Goal: Information Seeking & Learning: Compare options

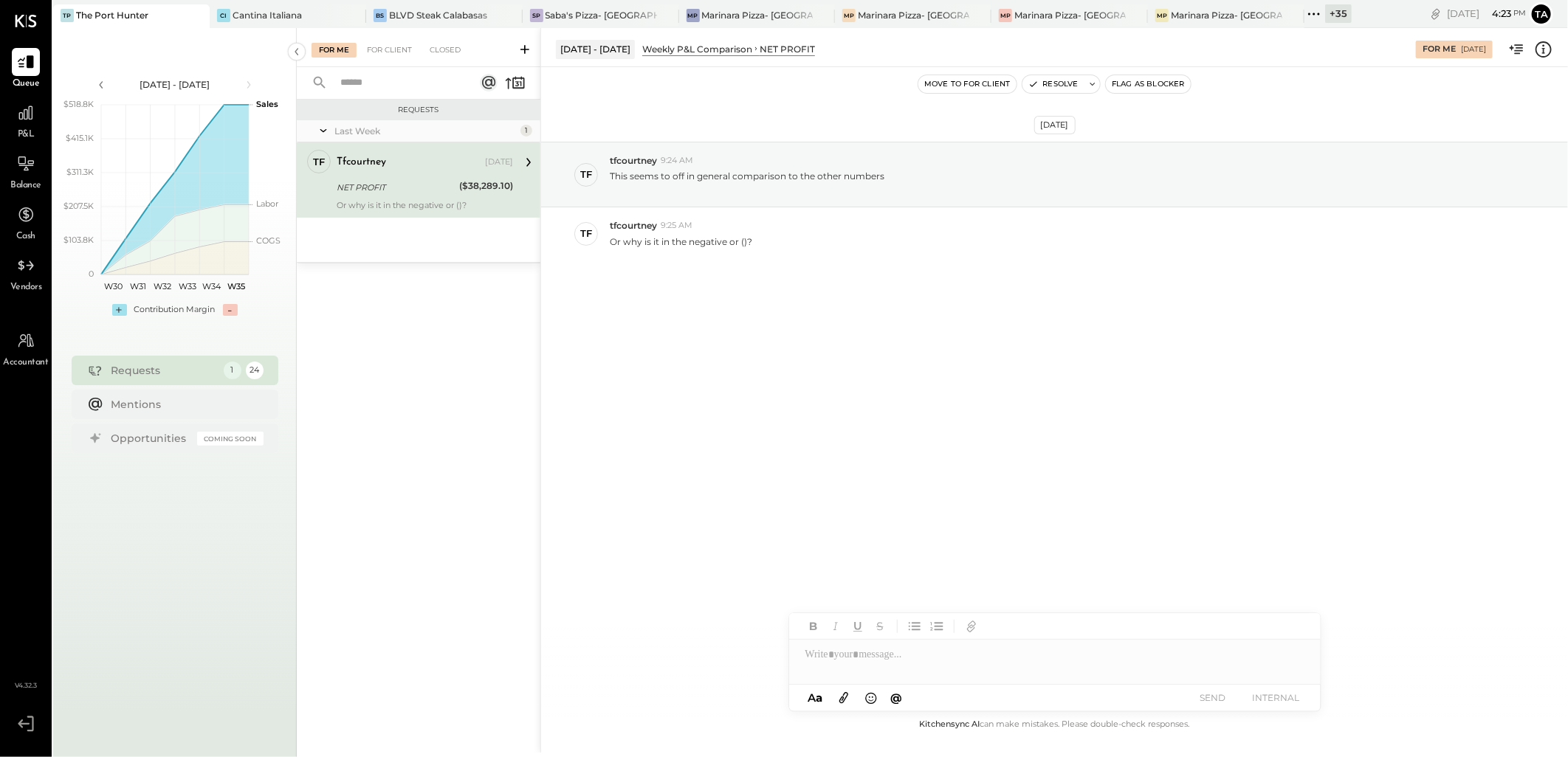
click at [964, 396] on div "Aug 19th, 2025 tf tfcourtney 9:24 AM This seems to off in general comparison to…" at bounding box center [1054, 391] width 1027 height 649
click at [1003, 172] on div "This seems to off in general comparison to the other numbers" at bounding box center [1083, 181] width 946 height 28
click at [793, 52] on div "NET PROFIT" at bounding box center [787, 49] width 55 height 12
click at [1547, 48] on icon at bounding box center [1543, 49] width 20 height 20
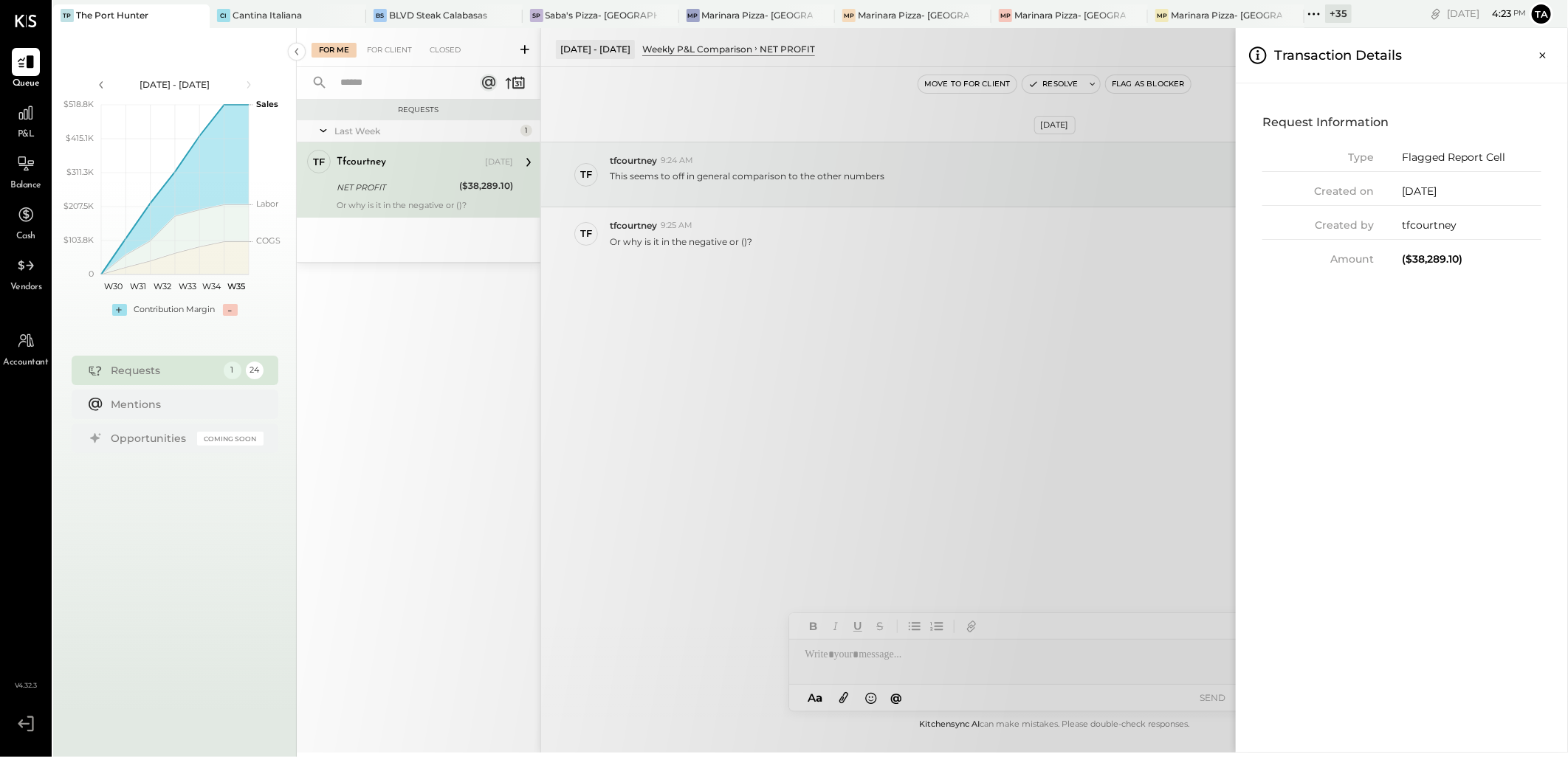
click at [1034, 323] on div "For Me For Client Closed Requests Last Week 1 tf tfcourtney Owner tfcourtney Au…" at bounding box center [932, 390] width 1271 height 724
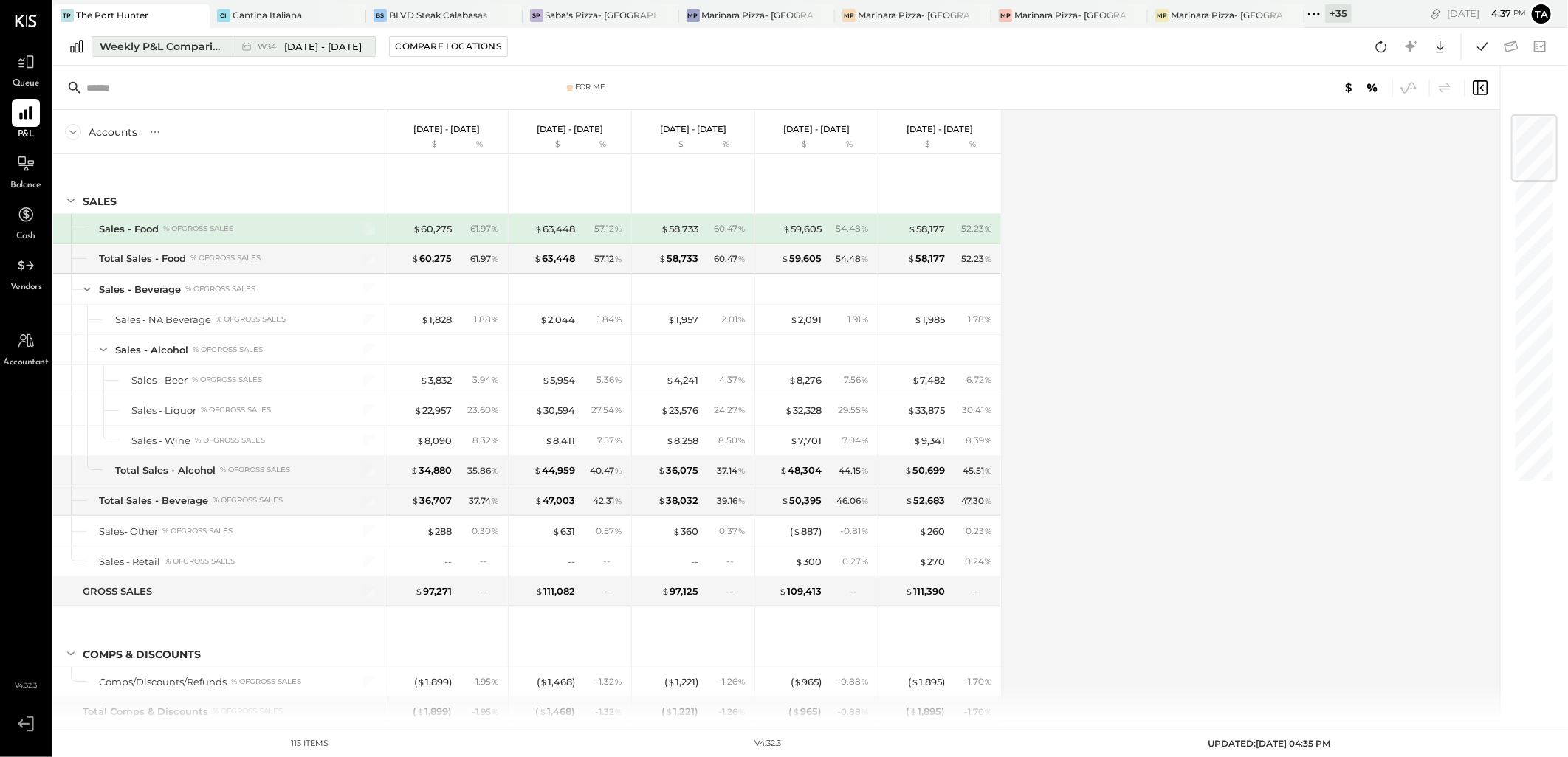
click at [280, 48] on span "W34" at bounding box center [269, 47] width 23 height 8
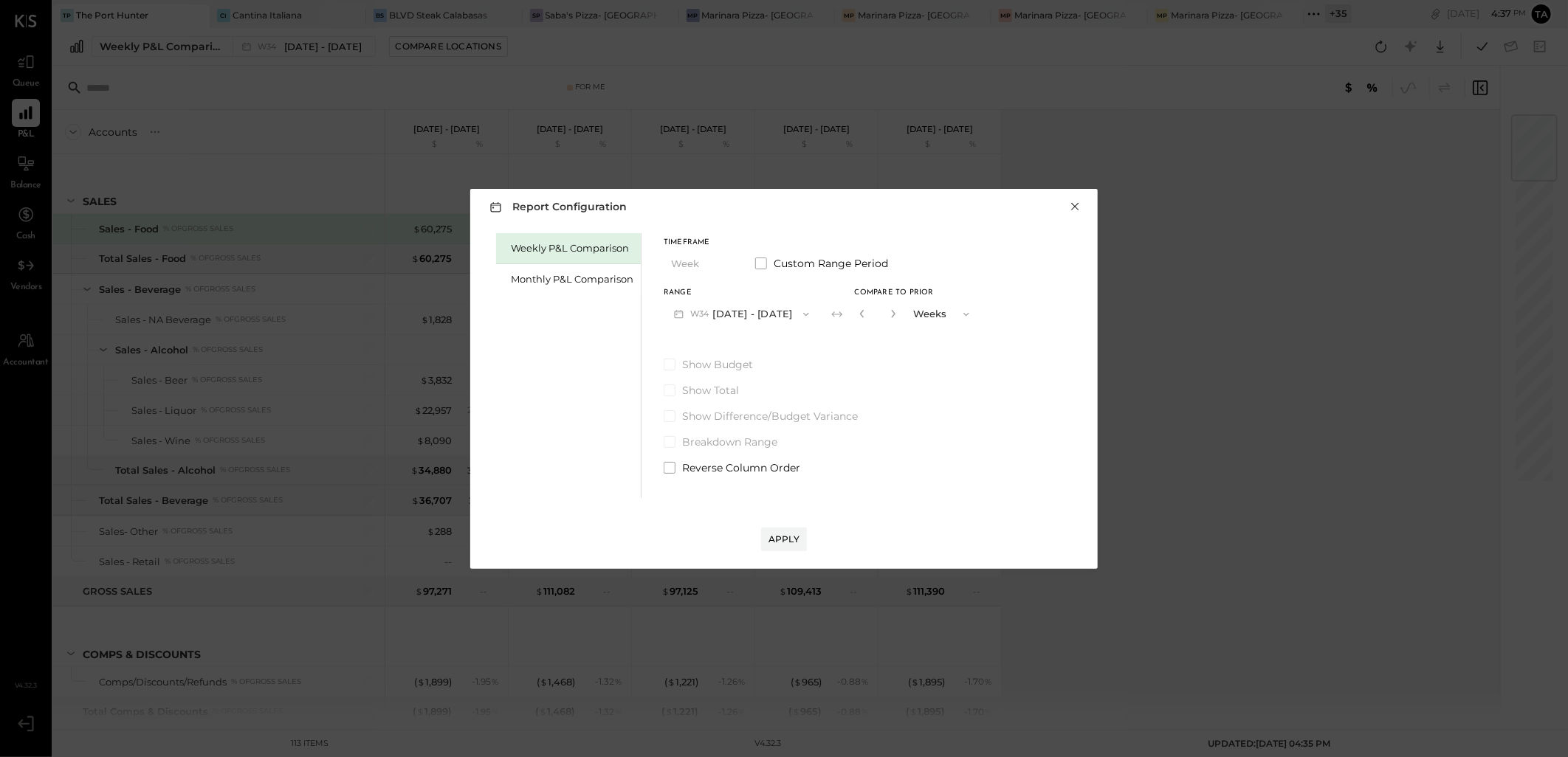
click at [1078, 205] on button "×" at bounding box center [1074, 206] width 13 height 15
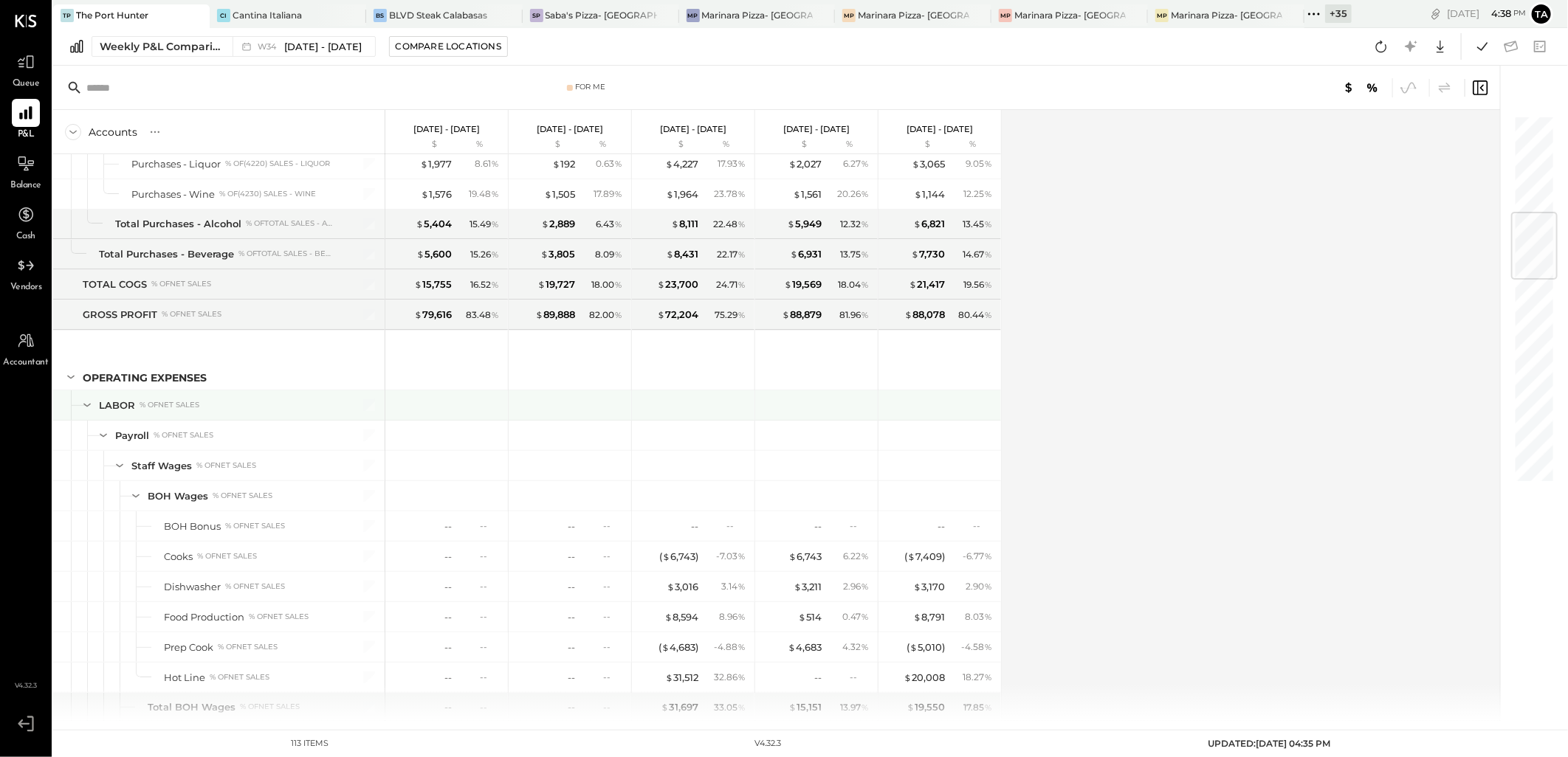
scroll to position [901, 0]
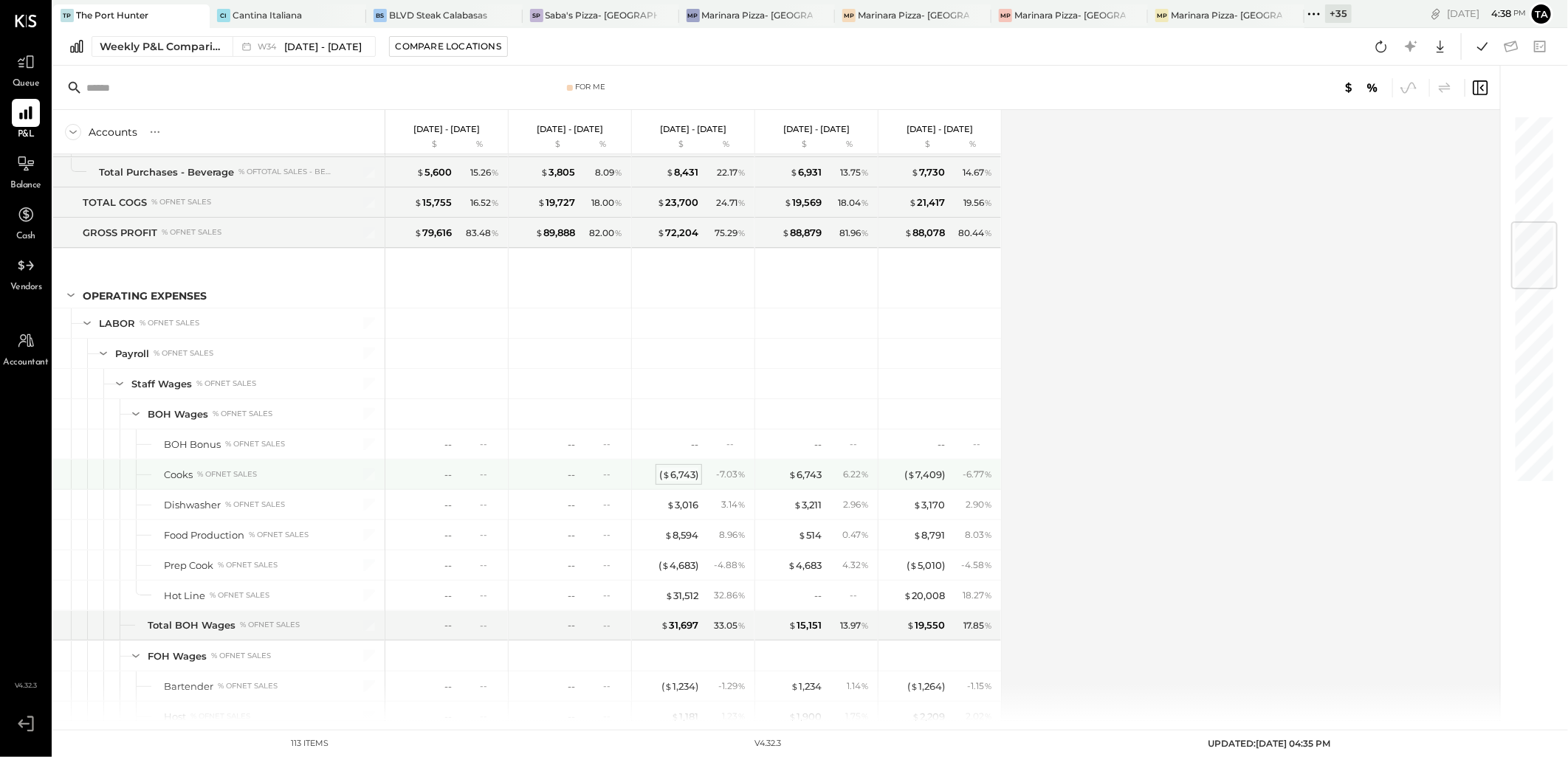
click at [693, 478] on div "( $ 6,743 )" at bounding box center [679, 474] width 39 height 14
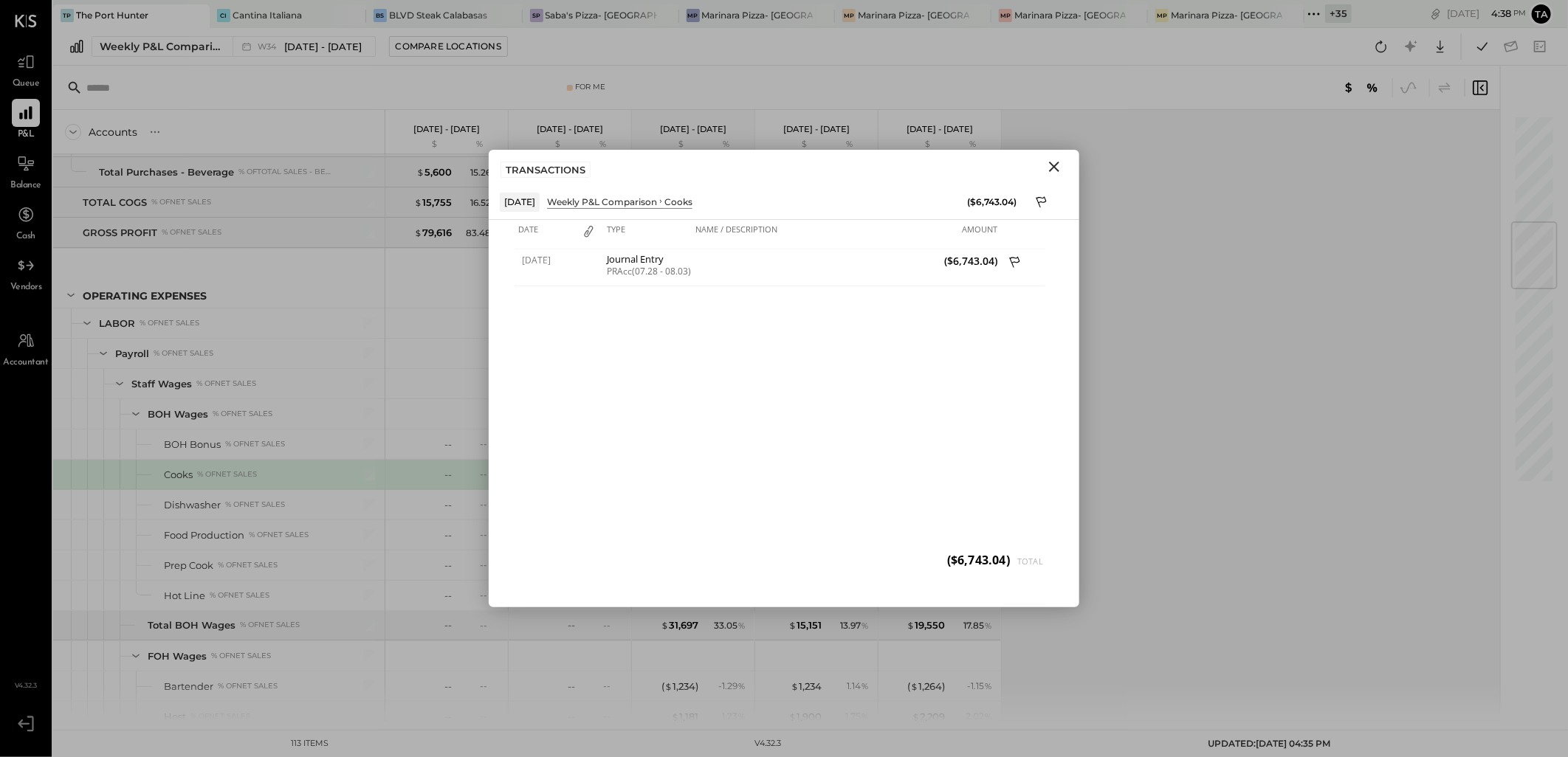
click at [1057, 164] on icon "Close" at bounding box center [1053, 166] width 10 height 10
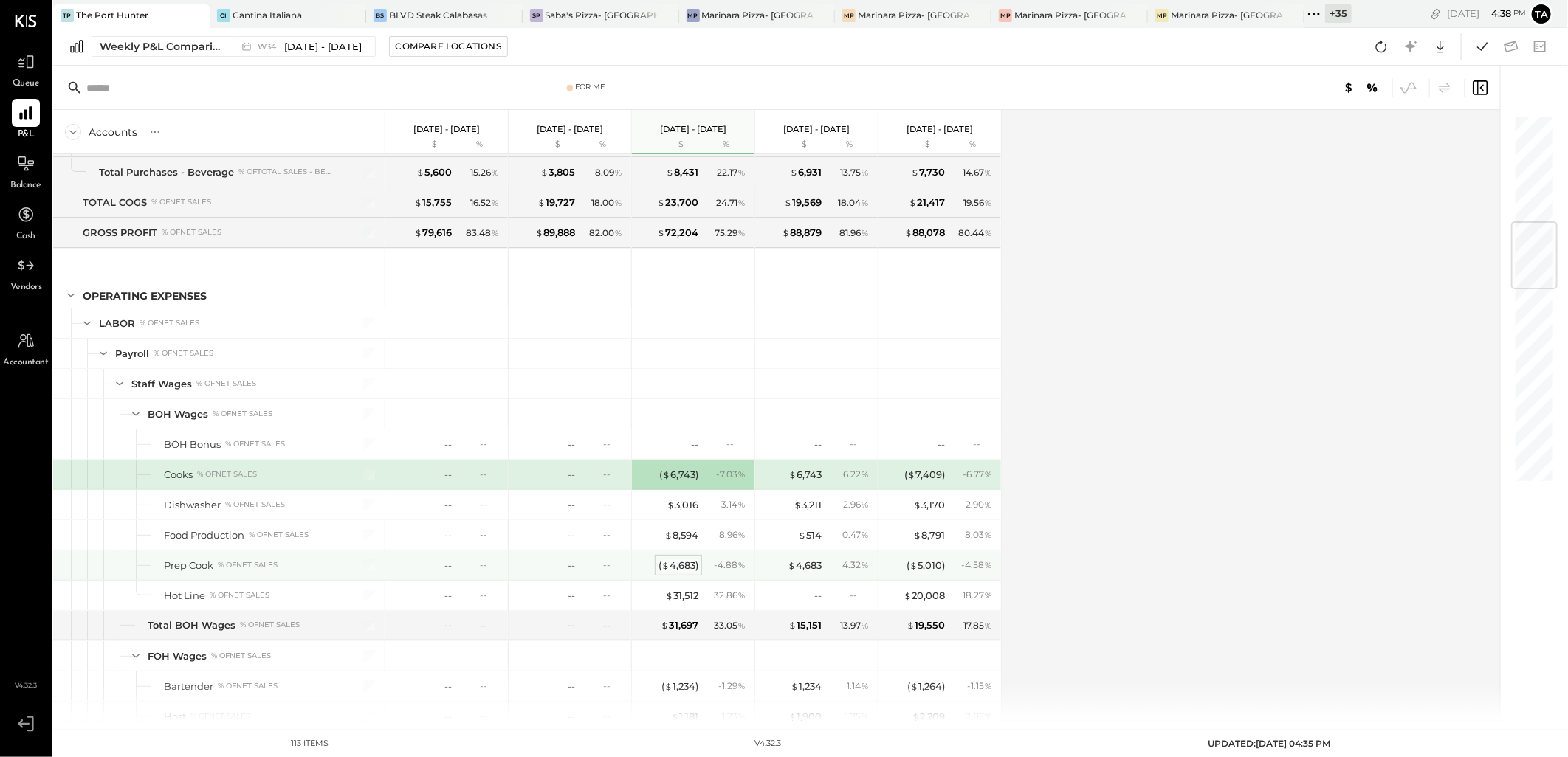
click at [690, 570] on div "( $ 4,683 )" at bounding box center [678, 566] width 40 height 14
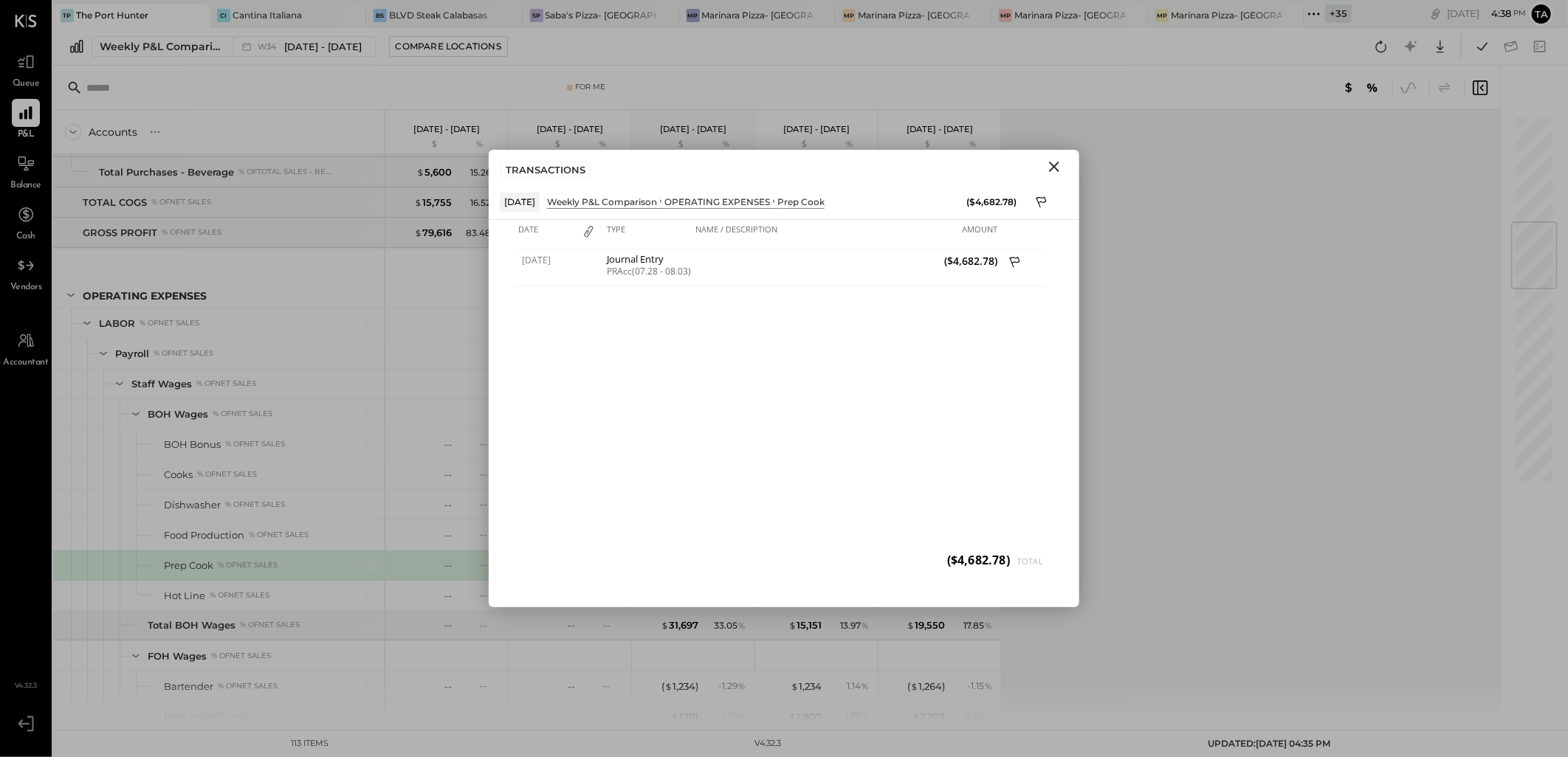
click at [1054, 169] on icon "Close" at bounding box center [1053, 166] width 18 height 18
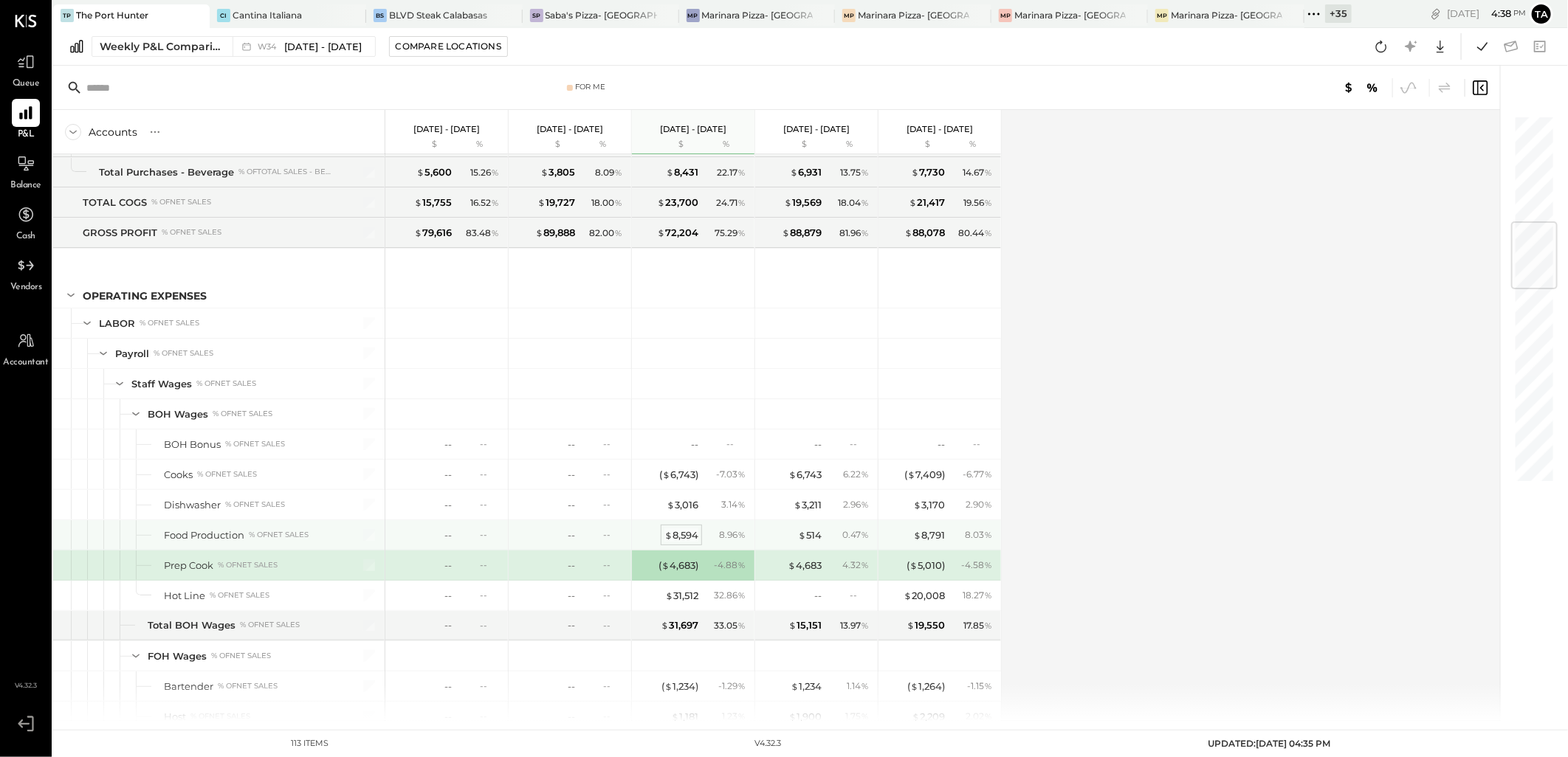
click at [678, 531] on div "$ 8,594" at bounding box center [681, 535] width 34 height 14
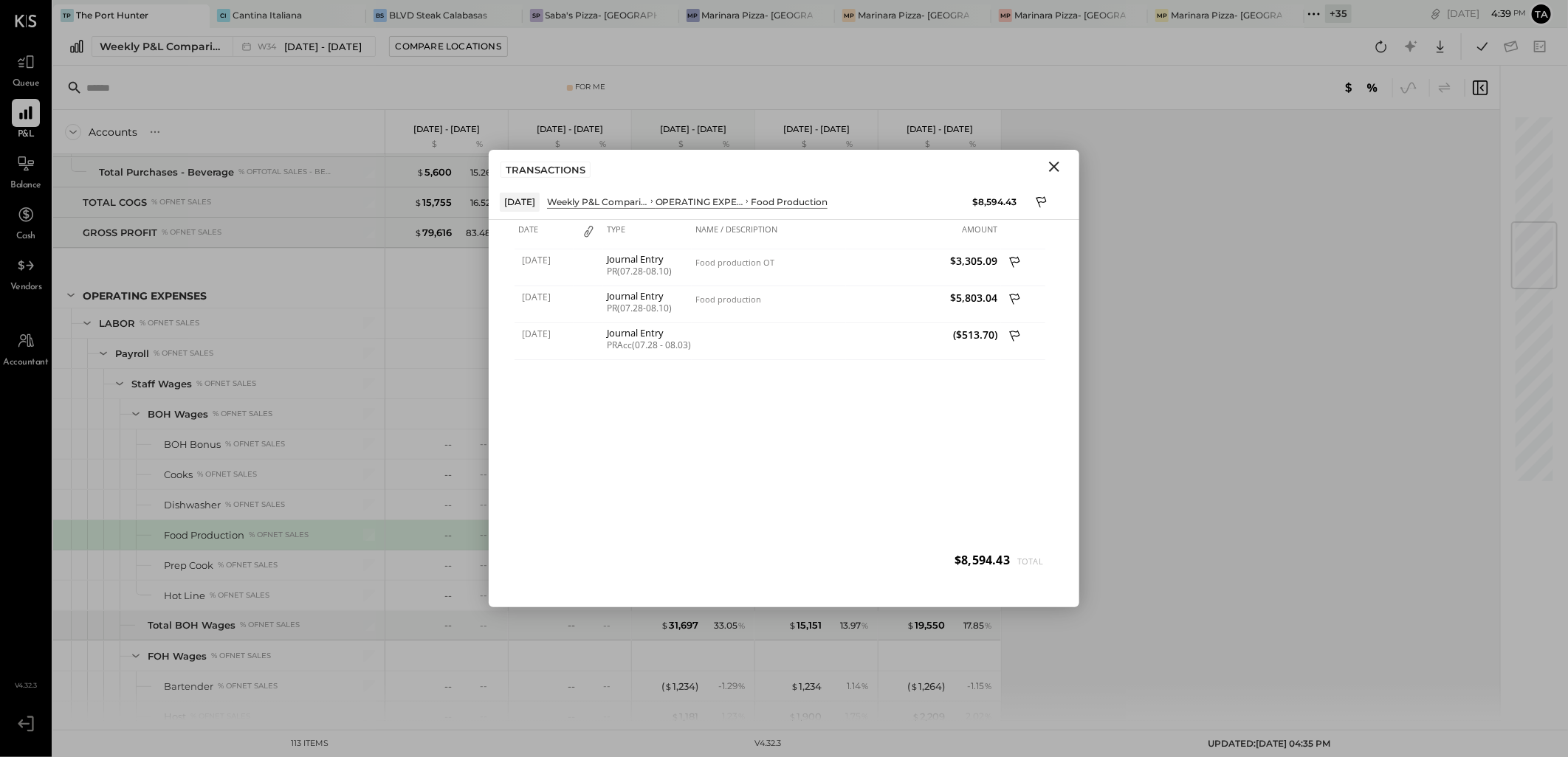
click at [1053, 166] on icon "Close" at bounding box center [1053, 166] width 10 height 10
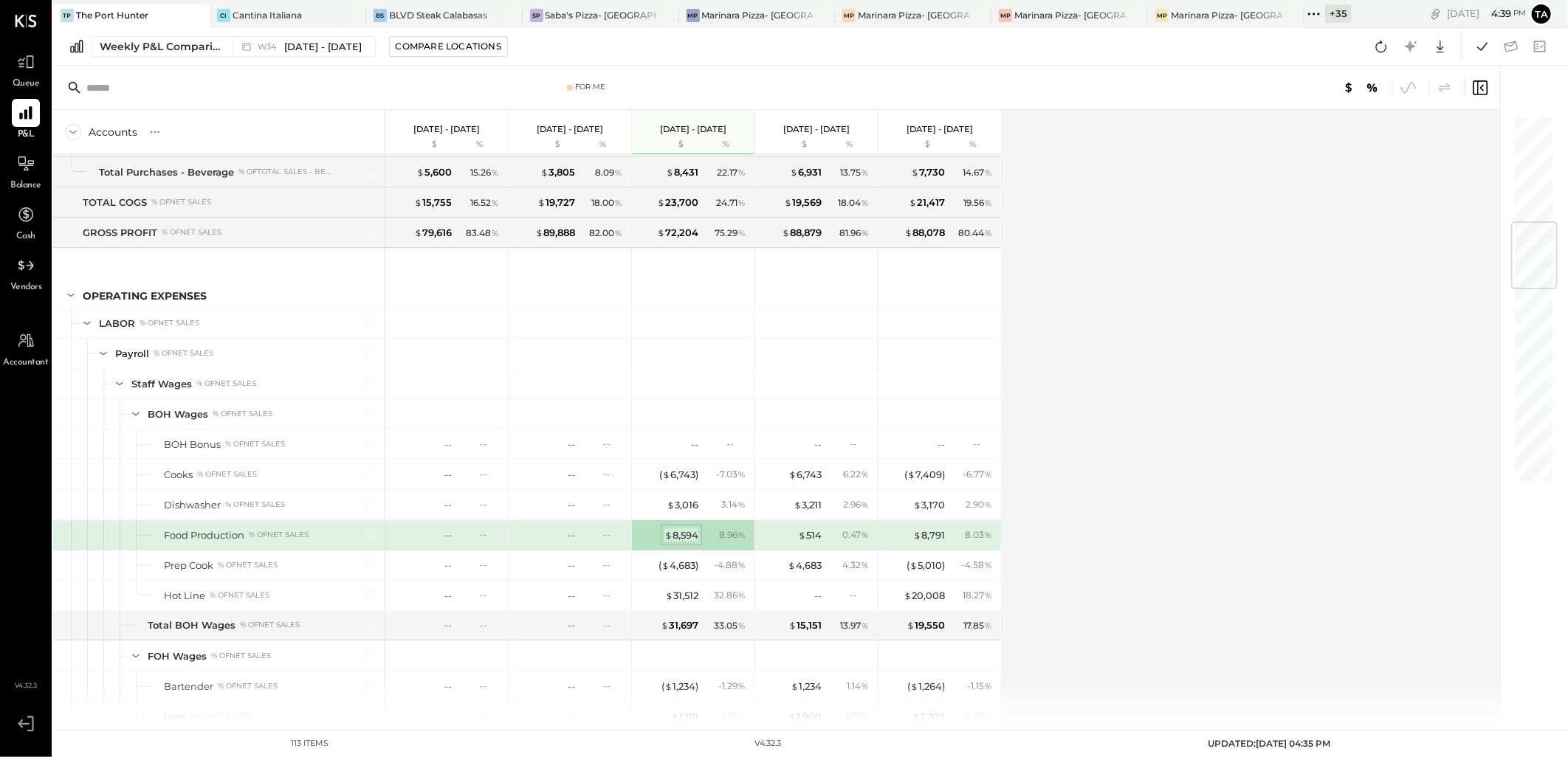
click at [689, 540] on div "$ 8,594" at bounding box center [681, 535] width 34 height 14
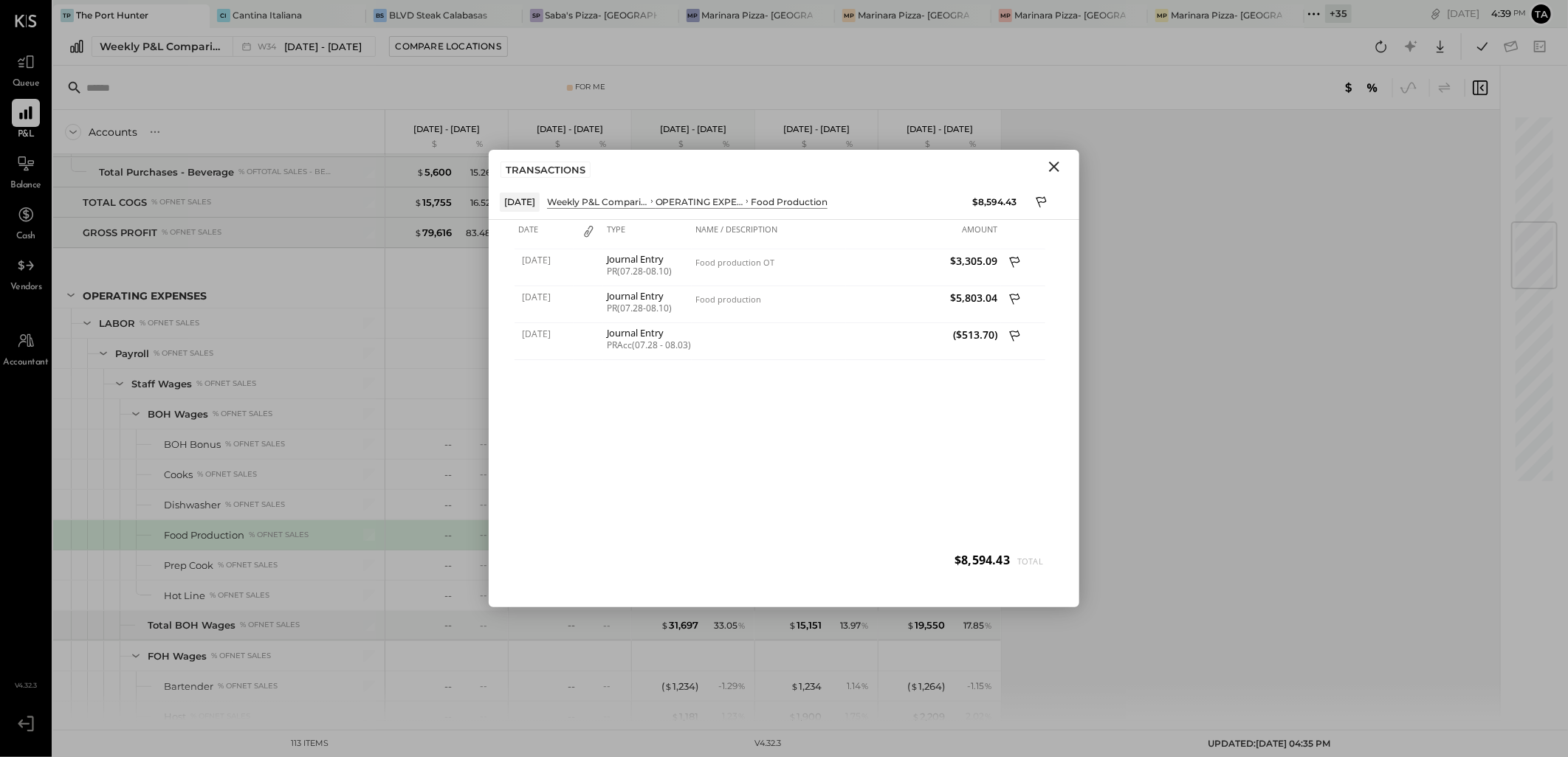
click at [1054, 165] on icon "Close" at bounding box center [1053, 166] width 10 height 10
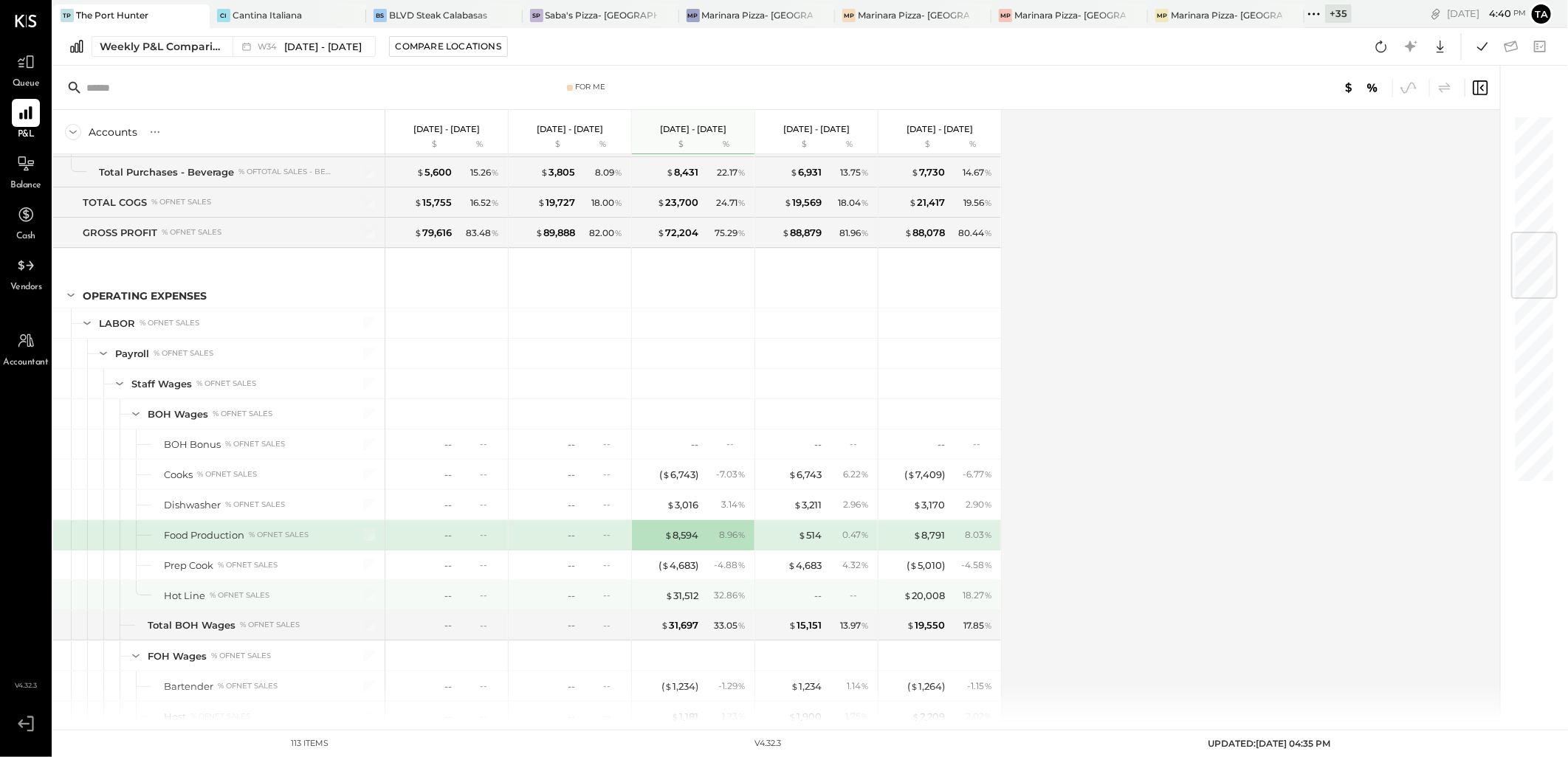
scroll to position [1065, 0]
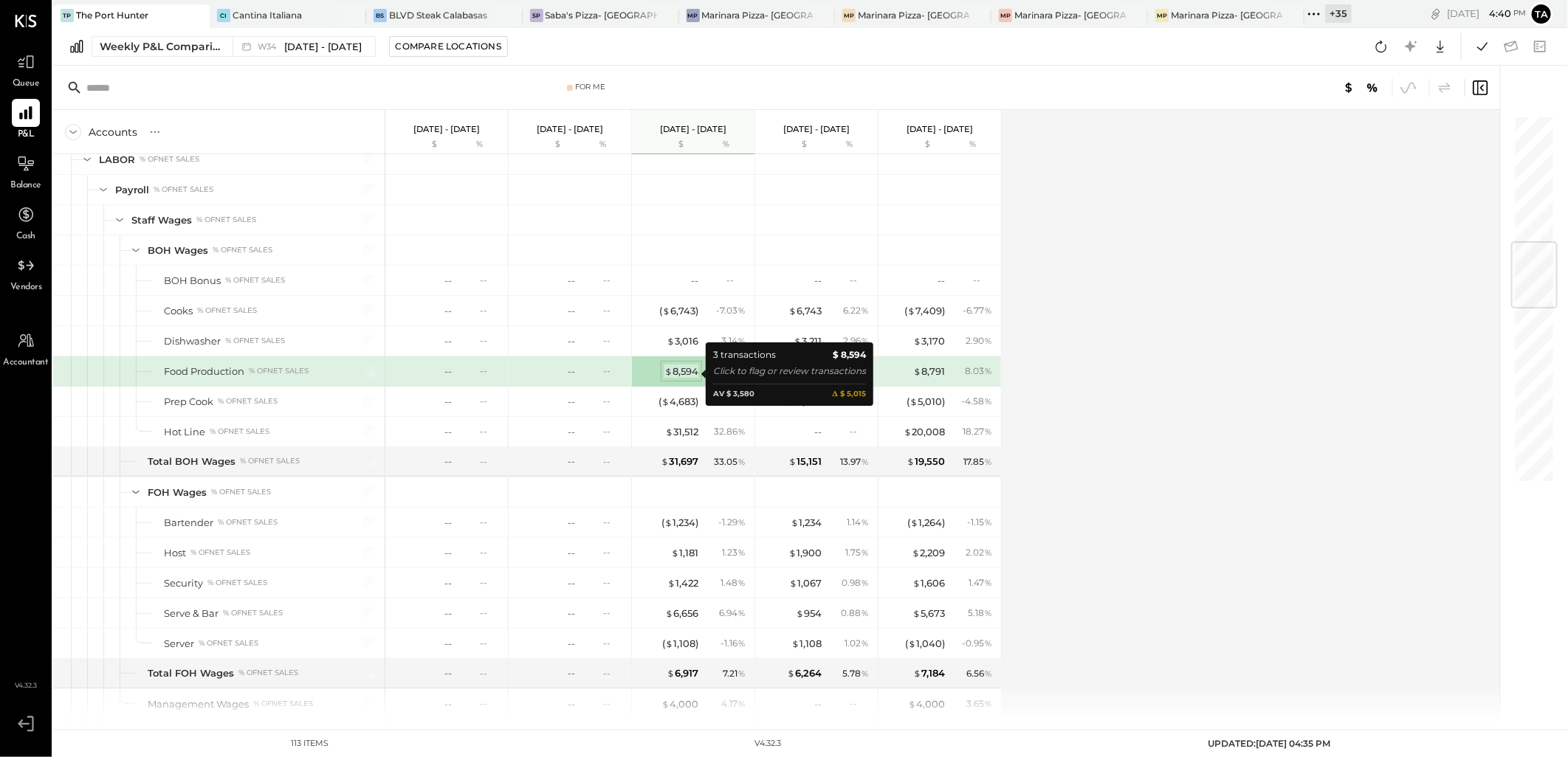
click at [685, 375] on div "$ 8,594" at bounding box center [681, 371] width 34 height 14
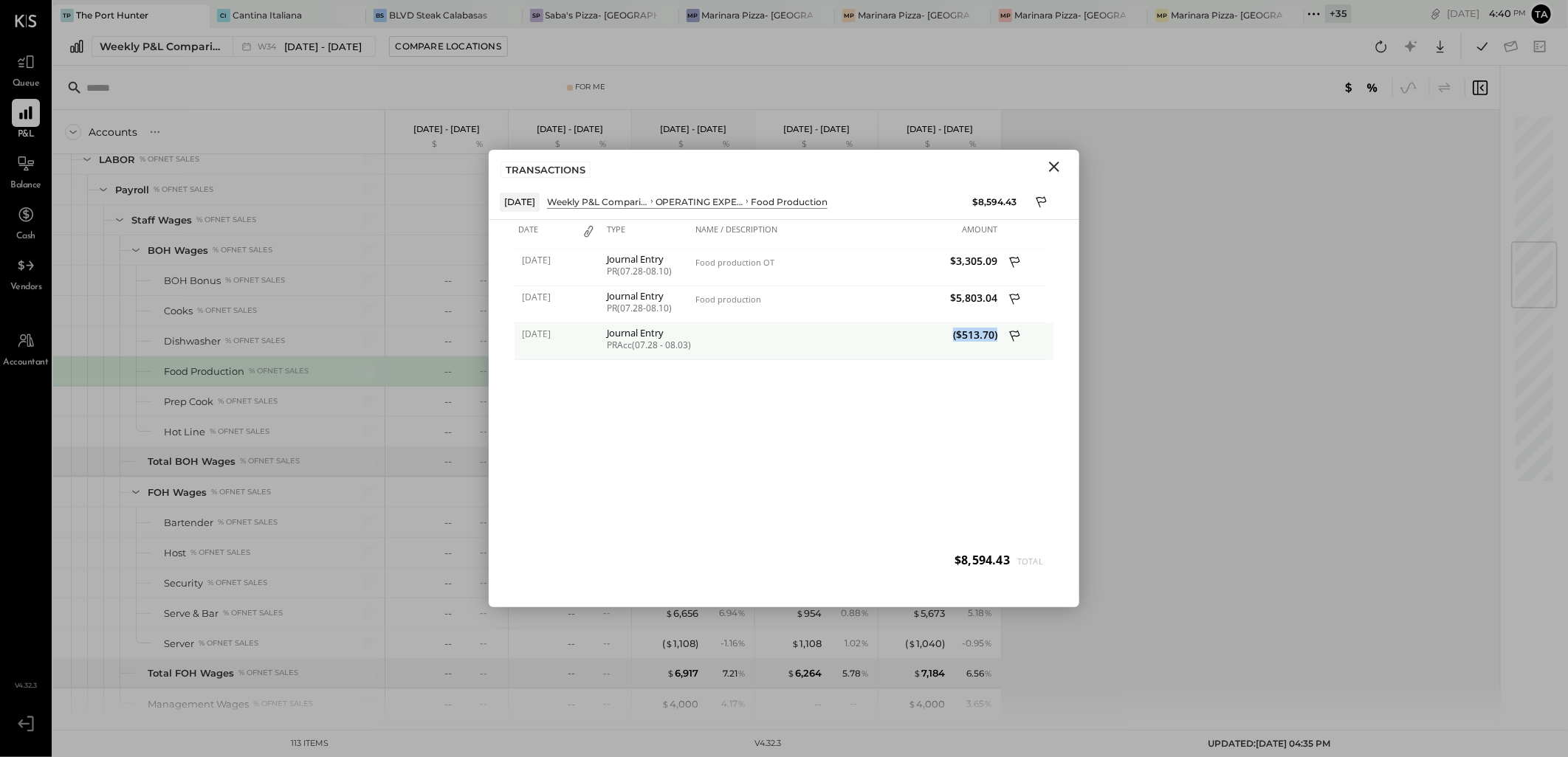
drag, startPoint x: 953, startPoint y: 336, endPoint x: 999, endPoint y: 336, distance: 46.0
click at [999, 336] on div "($513.70)" at bounding box center [923, 341] width 155 height 37
drag, startPoint x: 999, startPoint y: 336, endPoint x: 1049, endPoint y: 171, distance: 172.4
click at [1059, 165] on icon "Close" at bounding box center [1053, 166] width 18 height 18
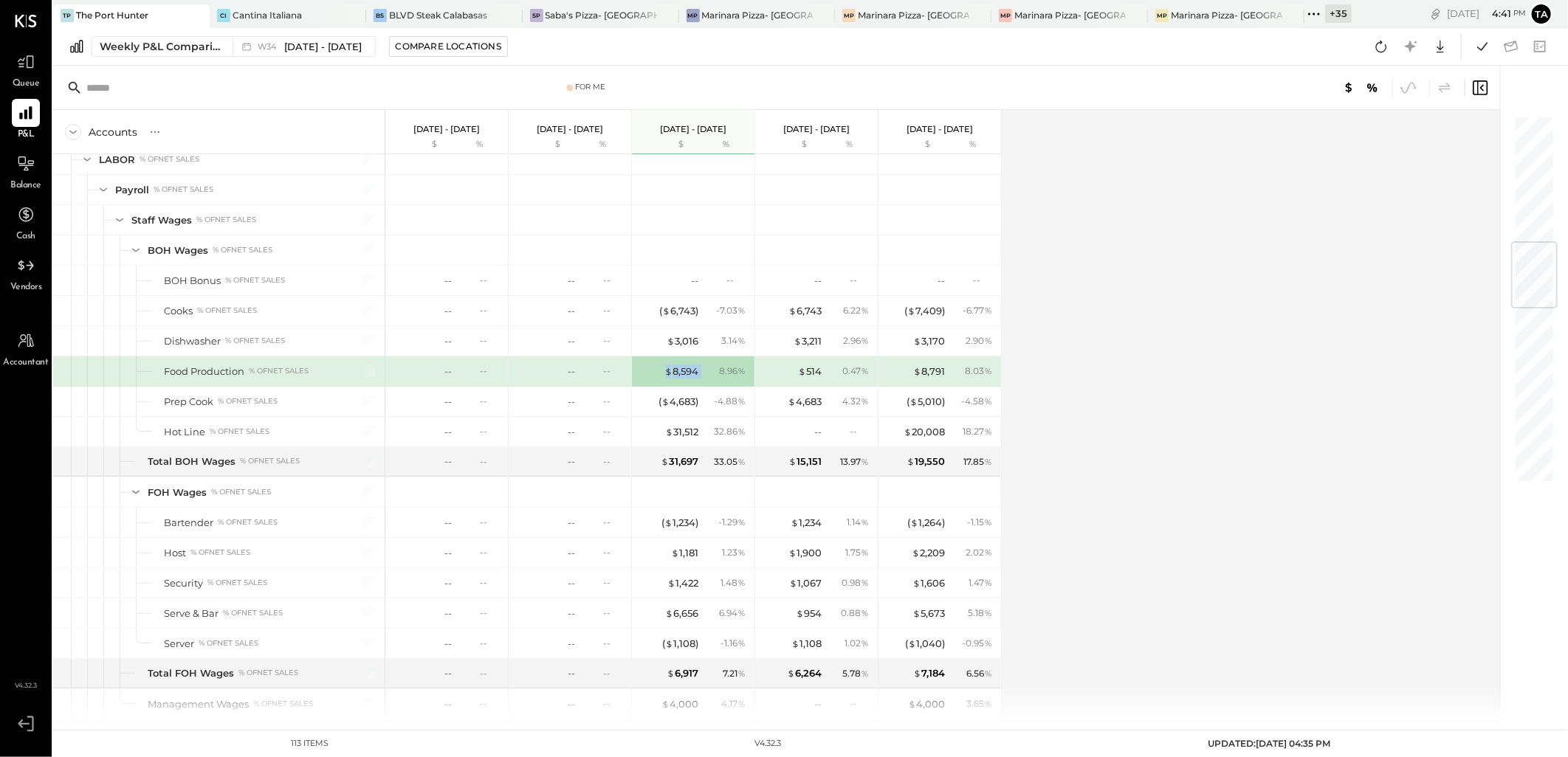
drag, startPoint x: 650, startPoint y: 373, endPoint x: 700, endPoint y: 372, distance: 50.0
click at [700, 372] on div "$ 8,594 8.96 %" at bounding box center [695, 371] width 111 height 30
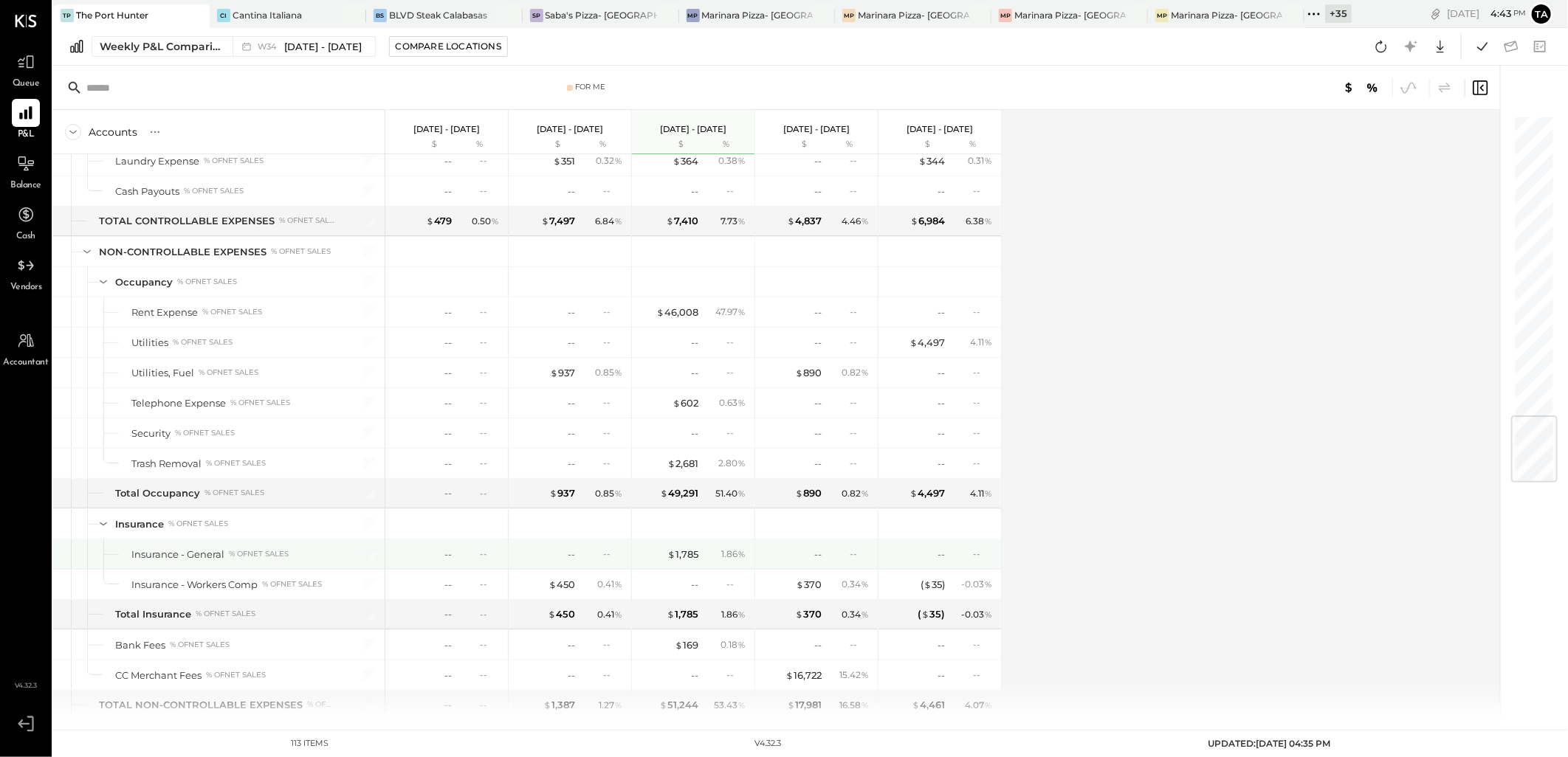
scroll to position [2528, 0]
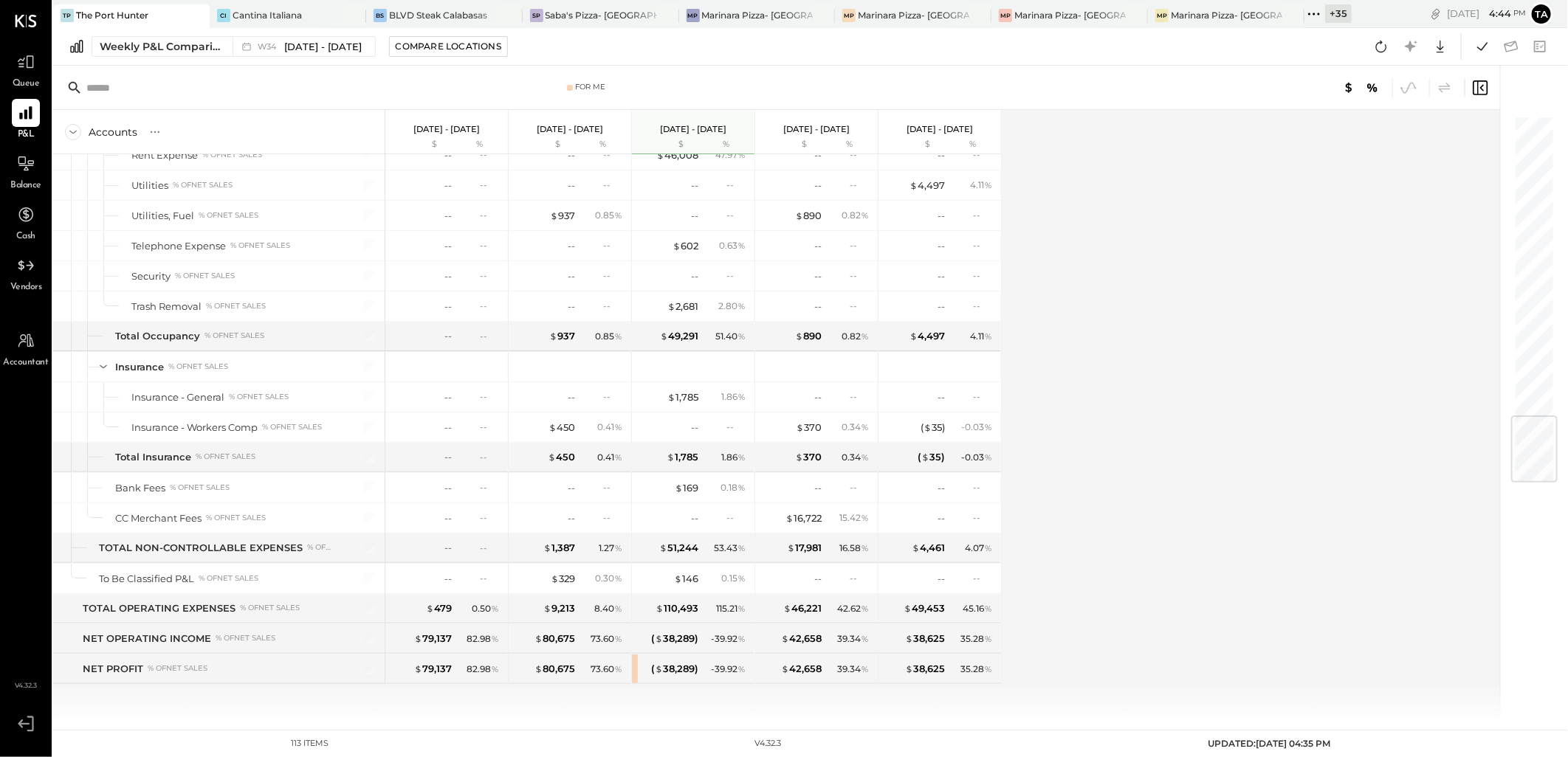
click at [813, 116] on div "[DATE] - [DATE]" at bounding box center [816, 122] width 66 height 24
click at [939, 137] on div "Jul 21 - 27, 2025 $ %" at bounding box center [939, 132] width 123 height 44
